Goal: Find specific page/section: Find specific page/section

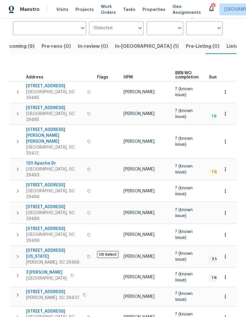
scroll to position [45, 0]
click at [52, 248] on span "[STREET_ADDRESS][US_STATE]" at bounding box center [55, 254] width 58 height 12
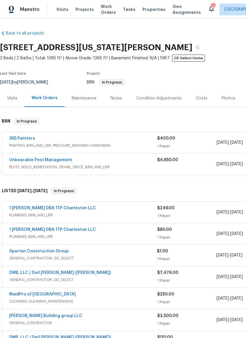
click at [58, 161] on link "Unbearable Pest Management" at bounding box center [40, 160] width 63 height 4
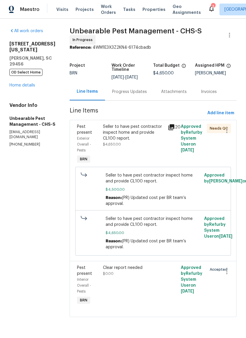
click at [173, 124] on icon at bounding box center [171, 127] width 6 height 6
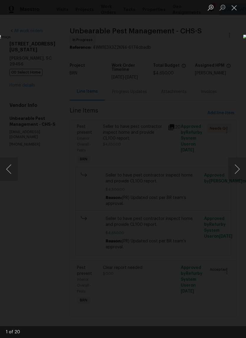
click at [239, 171] on button "Next image" at bounding box center [237, 169] width 18 height 24
click at [240, 172] on button "Next image" at bounding box center [237, 169] width 18 height 24
click at [240, 170] on button "Next image" at bounding box center [237, 169] width 18 height 24
click at [240, 169] on button "Next image" at bounding box center [237, 169] width 18 height 24
click at [243, 165] on button "Next image" at bounding box center [237, 169] width 18 height 24
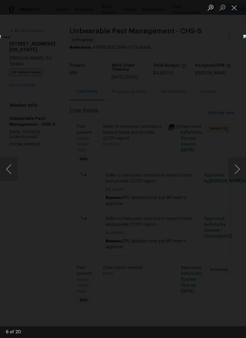
click at [242, 164] on button "Next image" at bounding box center [237, 169] width 18 height 24
click at [242, 165] on button "Next image" at bounding box center [237, 169] width 18 height 24
click at [238, 168] on button "Next image" at bounding box center [237, 169] width 18 height 24
click at [12, 175] on button "Previous image" at bounding box center [9, 169] width 18 height 24
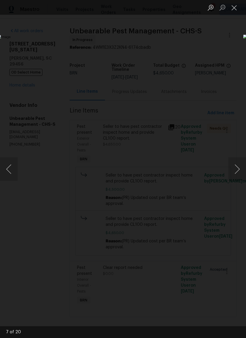
click at [10, 171] on button "Previous image" at bounding box center [9, 169] width 18 height 24
click at [243, 161] on button "Next image" at bounding box center [237, 169] width 18 height 24
click at [237, 166] on button "Next image" at bounding box center [237, 169] width 18 height 24
click at [240, 166] on button "Next image" at bounding box center [237, 169] width 18 height 24
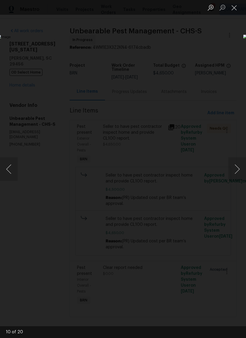
click at [243, 168] on button "Next image" at bounding box center [237, 169] width 18 height 24
click at [240, 168] on button "Next image" at bounding box center [237, 169] width 18 height 24
click at [239, 165] on button "Next image" at bounding box center [237, 169] width 18 height 24
click at [243, 163] on button "Next image" at bounding box center [237, 169] width 18 height 24
click at [243, 166] on button "Next image" at bounding box center [237, 169] width 18 height 24
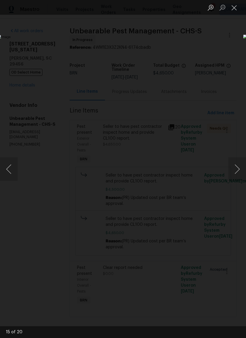
click at [242, 169] on button "Next image" at bounding box center [237, 169] width 18 height 24
click at [242, 170] on button "Next image" at bounding box center [237, 169] width 18 height 24
click at [243, 170] on button "Next image" at bounding box center [237, 169] width 18 height 24
click at [243, 172] on button "Next image" at bounding box center [237, 169] width 18 height 24
click at [240, 169] on button "Next image" at bounding box center [237, 169] width 18 height 24
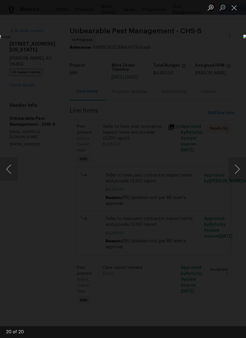
click at [240, 167] on button "Next image" at bounding box center [237, 169] width 18 height 24
click at [240, 168] on button "Next image" at bounding box center [237, 169] width 18 height 24
click at [242, 168] on button "Next image" at bounding box center [237, 169] width 18 height 24
click at [11, 173] on button "Previous image" at bounding box center [9, 169] width 18 height 24
click at [10, 169] on button "Previous image" at bounding box center [9, 169] width 18 height 24
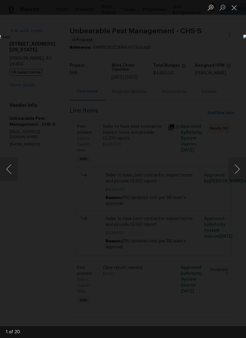
click at [4, 173] on button "Previous image" at bounding box center [9, 169] width 18 height 24
click at [6, 173] on button "Previous image" at bounding box center [9, 169] width 18 height 24
click at [4, 171] on button "Previous image" at bounding box center [9, 169] width 18 height 24
click at [7, 174] on button "Previous image" at bounding box center [9, 169] width 18 height 24
click at [8, 176] on button "Previous image" at bounding box center [9, 169] width 18 height 24
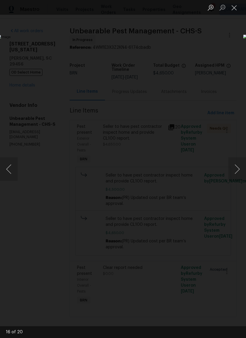
click at [3, 174] on button "Previous image" at bounding box center [9, 169] width 18 height 24
click at [5, 174] on button "Previous image" at bounding box center [9, 169] width 18 height 24
click at [6, 177] on button "Previous image" at bounding box center [9, 169] width 18 height 24
click at [3, 175] on button "Previous image" at bounding box center [9, 169] width 18 height 24
click at [13, 171] on button "Previous image" at bounding box center [9, 169] width 18 height 24
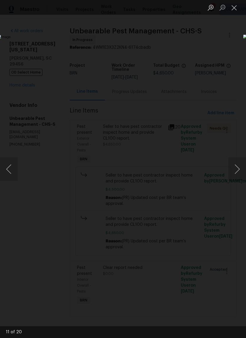
click at [13, 171] on button "Previous image" at bounding box center [9, 169] width 18 height 24
click at [11, 176] on button "Previous image" at bounding box center [9, 169] width 18 height 24
click at [11, 175] on button "Previous image" at bounding box center [9, 169] width 18 height 24
click at [11, 176] on button "Previous image" at bounding box center [9, 169] width 18 height 24
click at [3, 179] on button "Previous image" at bounding box center [9, 169] width 18 height 24
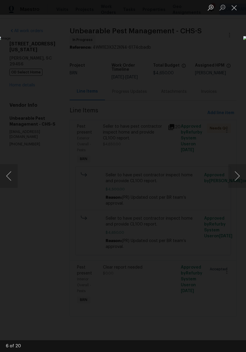
click at [234, 8] on button "Close lightbox" at bounding box center [234, 7] width 12 height 10
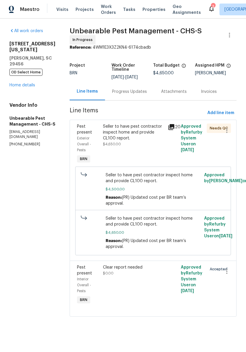
click at [136, 91] on div "Progress Updates" at bounding box center [129, 91] width 49 height 17
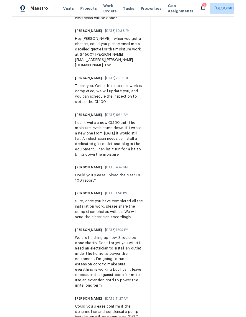
scroll to position [251, 0]
